Goal: Task Accomplishment & Management: Manage account settings

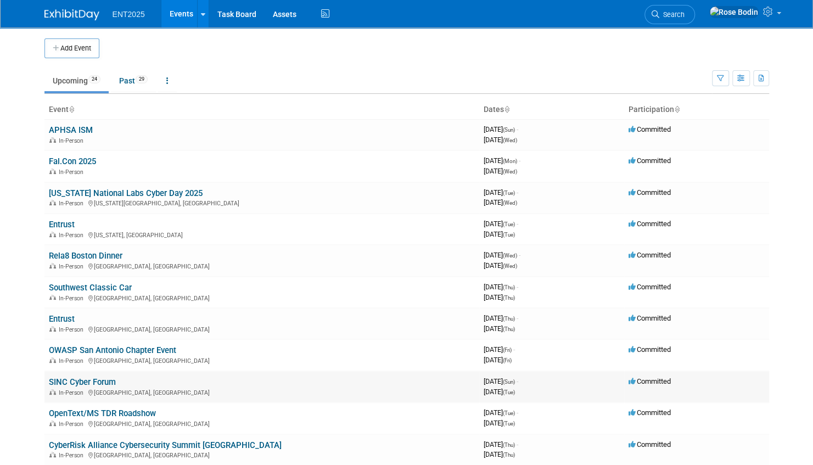
click at [99, 381] on link "SINC Cyber Forum" at bounding box center [82, 382] width 67 height 10
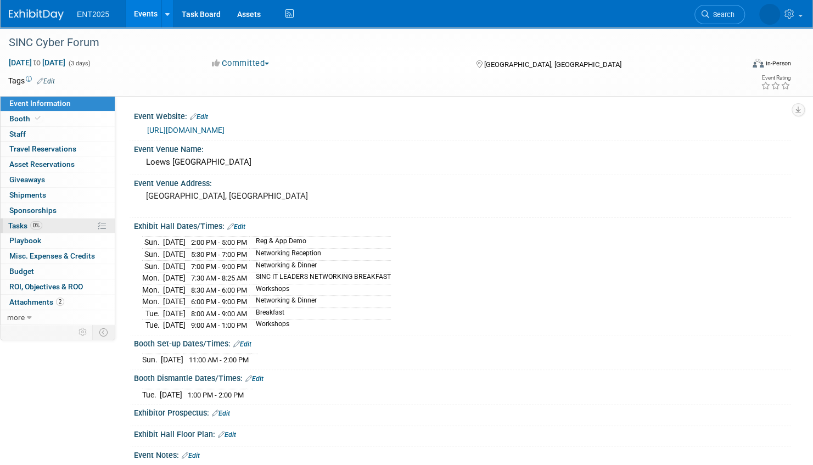
click at [52, 224] on link "0% Tasks 0%" at bounding box center [58, 225] width 114 height 15
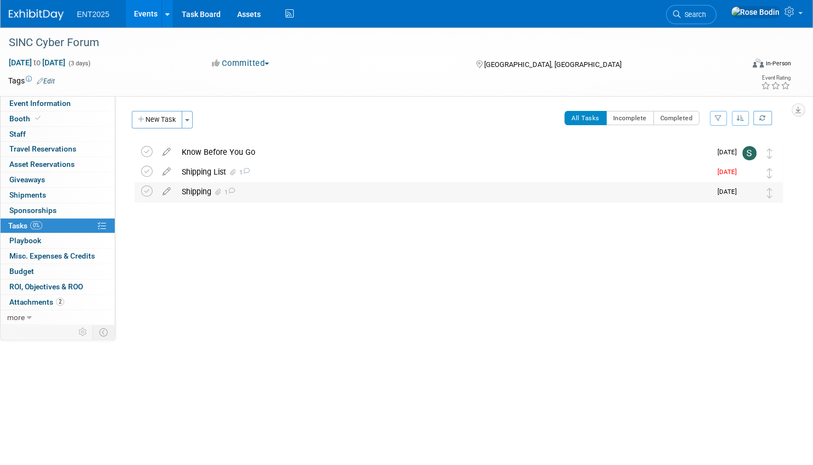
click at [323, 193] on div "Shipping 1" at bounding box center [443, 191] width 535 height 19
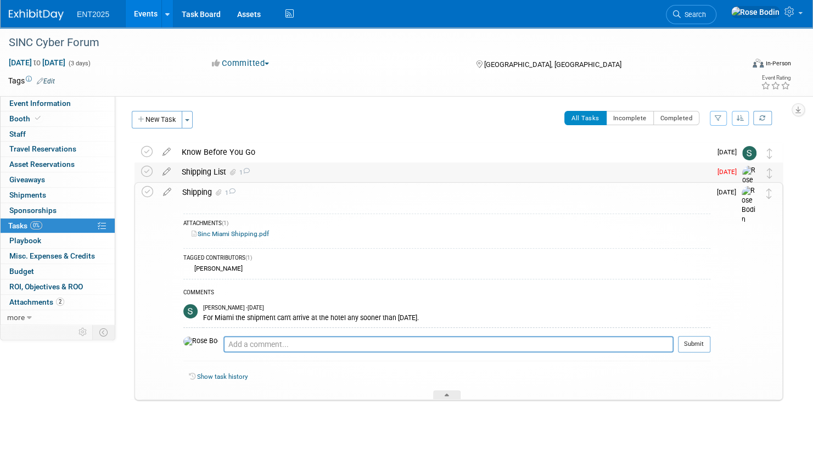
click at [306, 171] on div "Shipping List 1" at bounding box center [443, 171] width 535 height 19
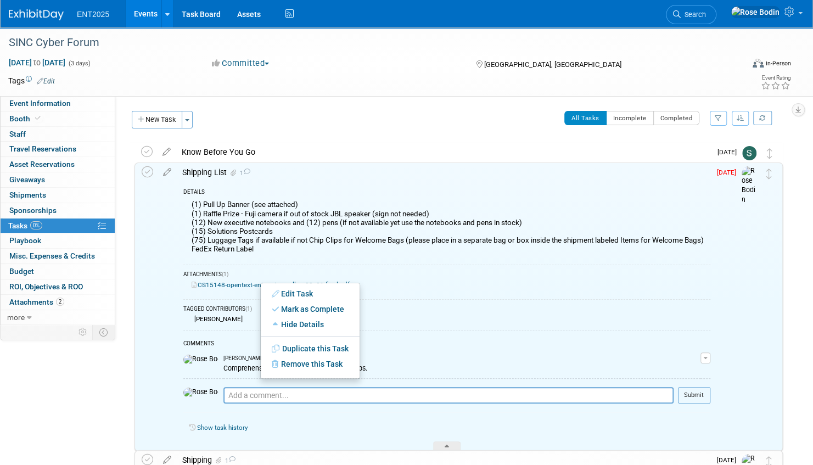
click at [260, 283] on div "Edit Task Mark as Complete Mark as Incomplete Expand Details Hide Details Save …" at bounding box center [310, 331] width 100 height 96
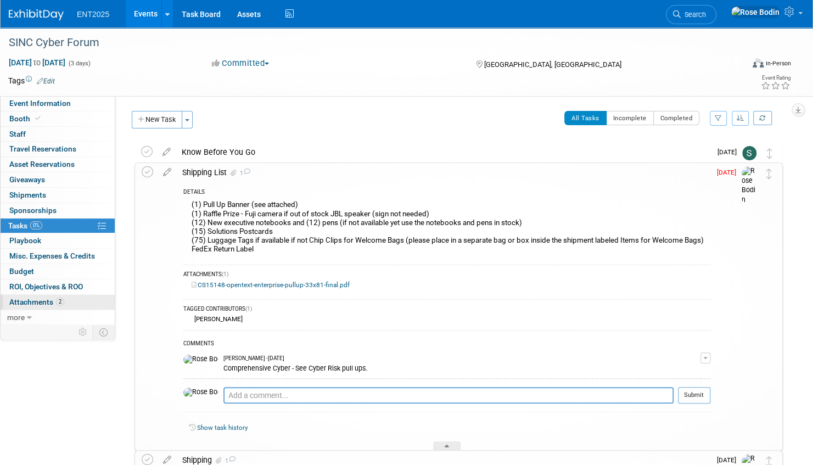
click at [72, 299] on link "2 Attachments 2" at bounding box center [58, 302] width 114 height 15
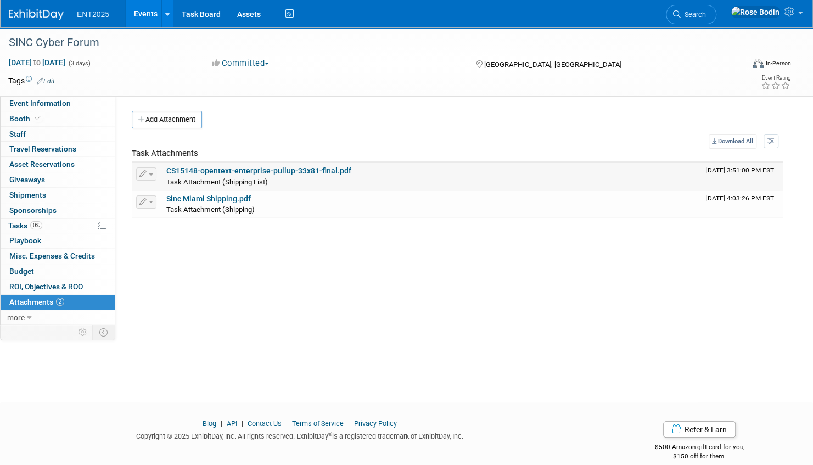
click at [285, 170] on link "CS15148-opentext-enterprise-pullup-33x81-final.pdf" at bounding box center [258, 170] width 185 height 9
click at [68, 222] on link "0% Tasks 0%" at bounding box center [58, 225] width 114 height 15
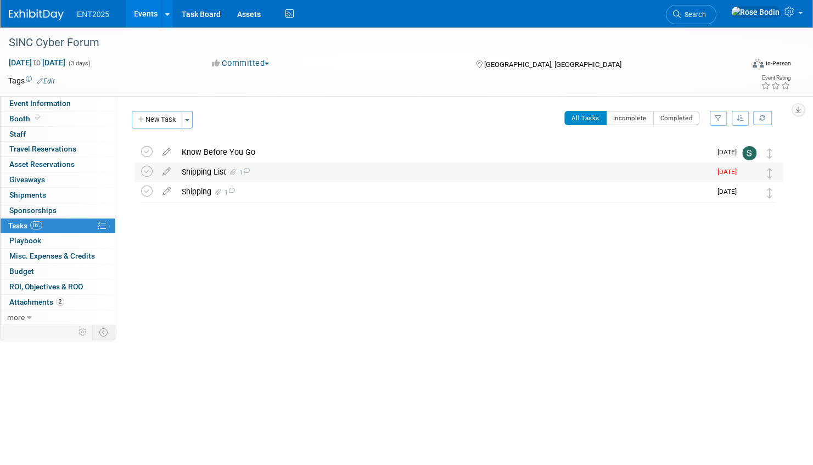
click at [304, 171] on div "Shipping List 1" at bounding box center [443, 171] width 535 height 19
